Goal: Information Seeking & Learning: Learn about a topic

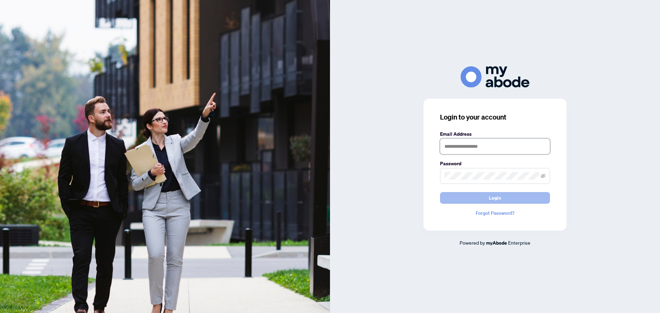
type input "**********"
click at [506, 197] on button "Login" at bounding box center [495, 198] width 110 height 12
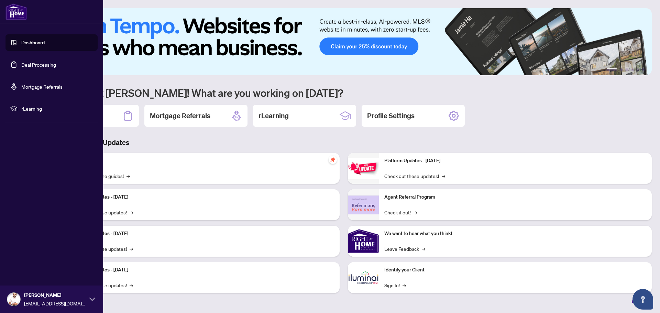
click at [39, 110] on span "rLearning" at bounding box center [57, 109] width 72 height 8
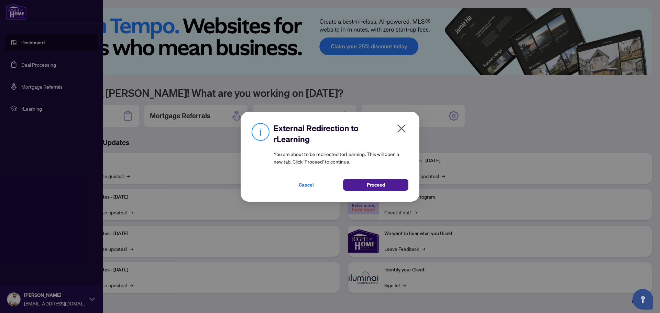
click at [403, 128] on icon "close" at bounding box center [401, 128] width 11 height 11
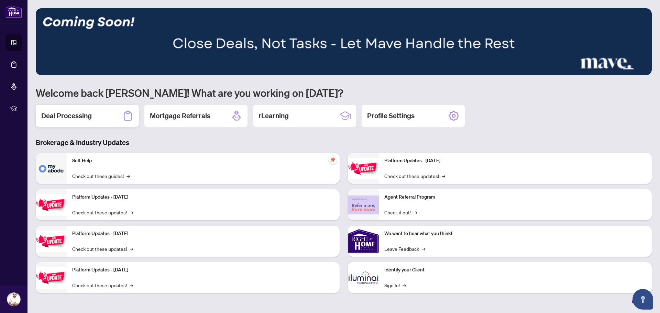
click at [133, 117] on icon at bounding box center [127, 115] width 11 height 11
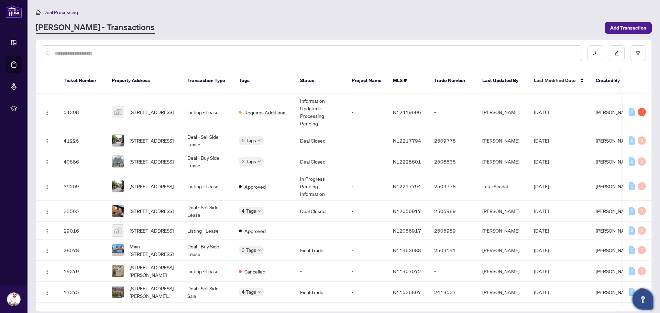
click at [643, 298] on icon "Open asap" at bounding box center [643, 298] width 4 height 5
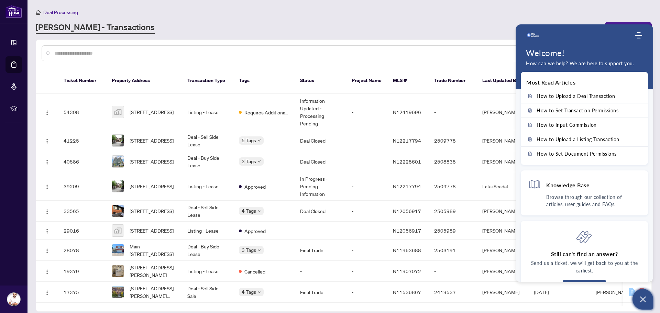
click at [386, 26] on div "RAHR - Transactions" at bounding box center [318, 28] width 565 height 12
click at [613, 15] on div "Deal Processing" at bounding box center [344, 12] width 616 height 8
click at [641, 297] on icon "Open asap" at bounding box center [643, 299] width 9 height 9
